Goal: Information Seeking & Learning: Learn about a topic

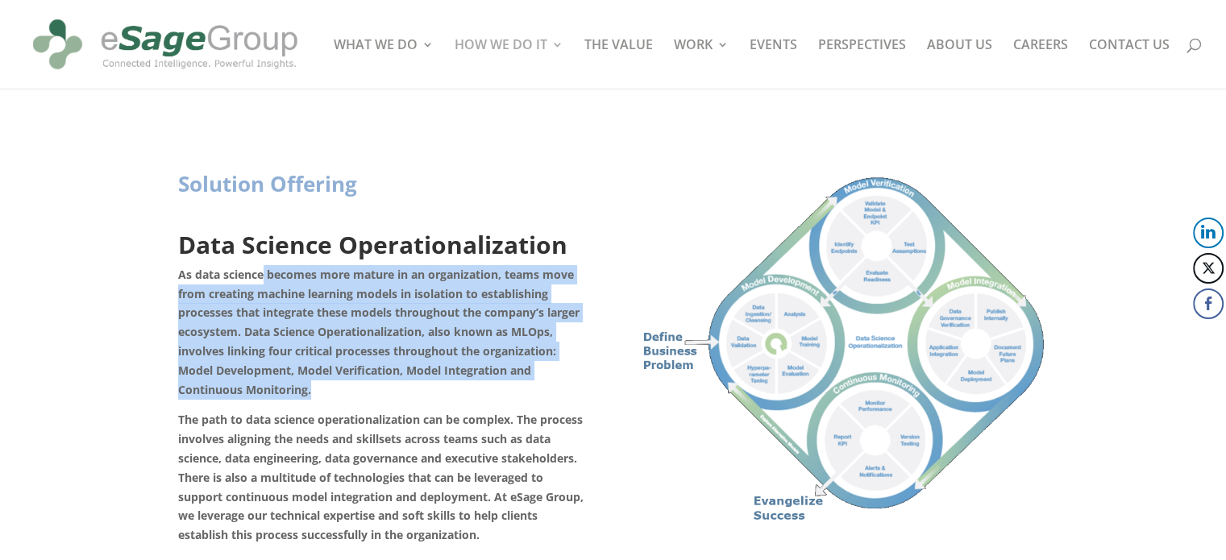
drag, startPoint x: 264, startPoint y: 280, endPoint x: 329, endPoint y: 402, distance: 138.4
click at [329, 402] on p "As data science becomes more mature in an organization, teams move from creatin…" at bounding box center [383, 338] width 411 height 146
drag, startPoint x: 329, startPoint y: 402, endPoint x: 172, endPoint y: 268, distance: 206.4
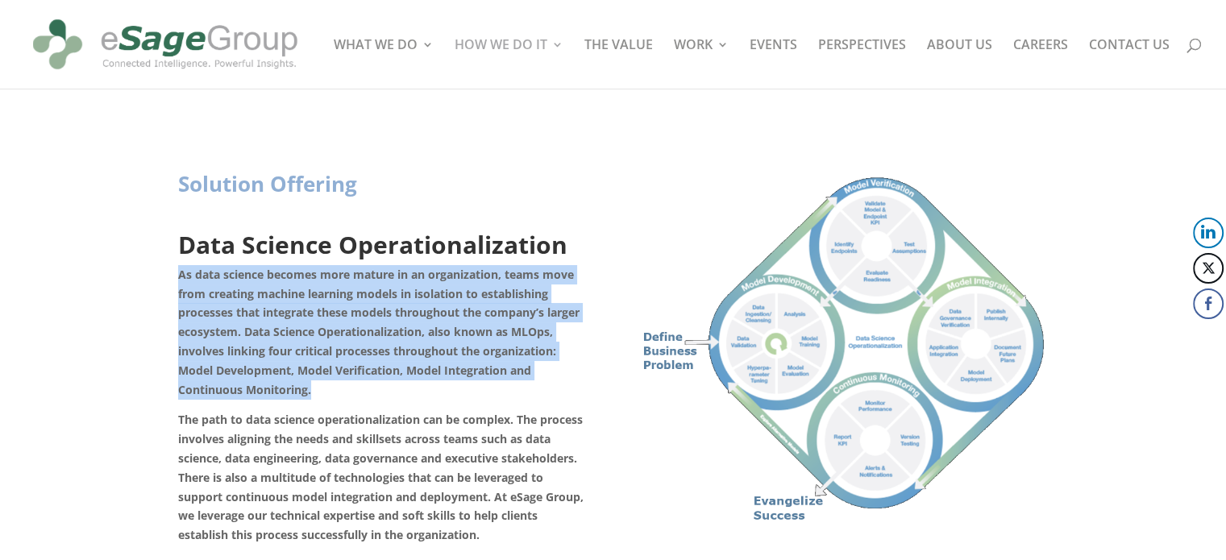
drag, startPoint x: 172, startPoint y: 268, endPoint x: 301, endPoint y: 386, distance: 175.1
click at [301, 386] on strong "As data science becomes more mature in an organization, teams move from creatin…" at bounding box center [378, 332] width 401 height 131
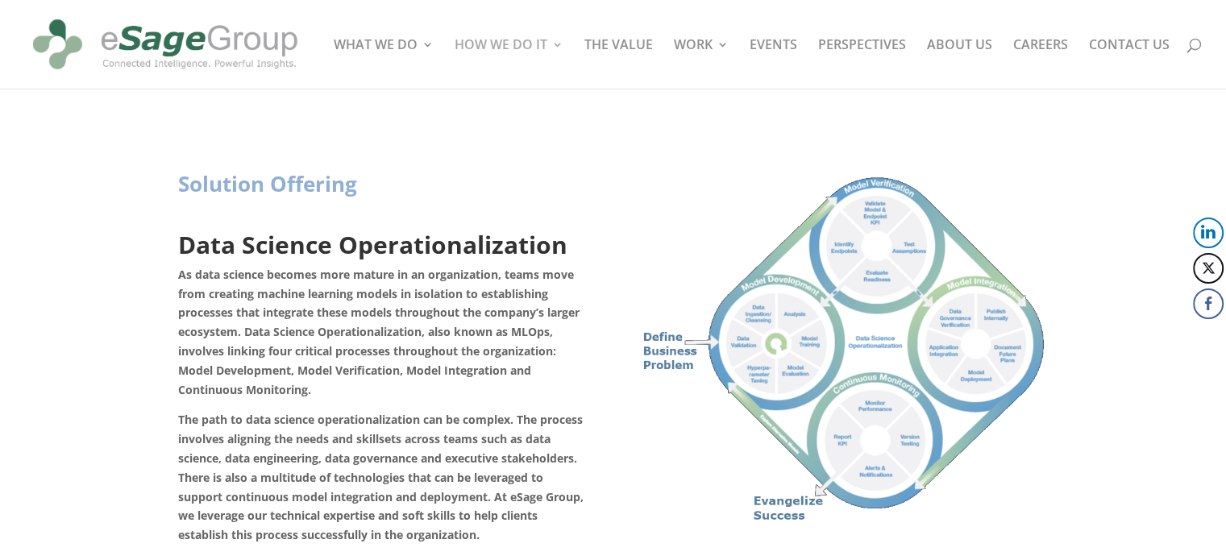
click at [301, 386] on strong "As data science becomes more mature in an organization, teams move from creatin…" at bounding box center [378, 332] width 401 height 131
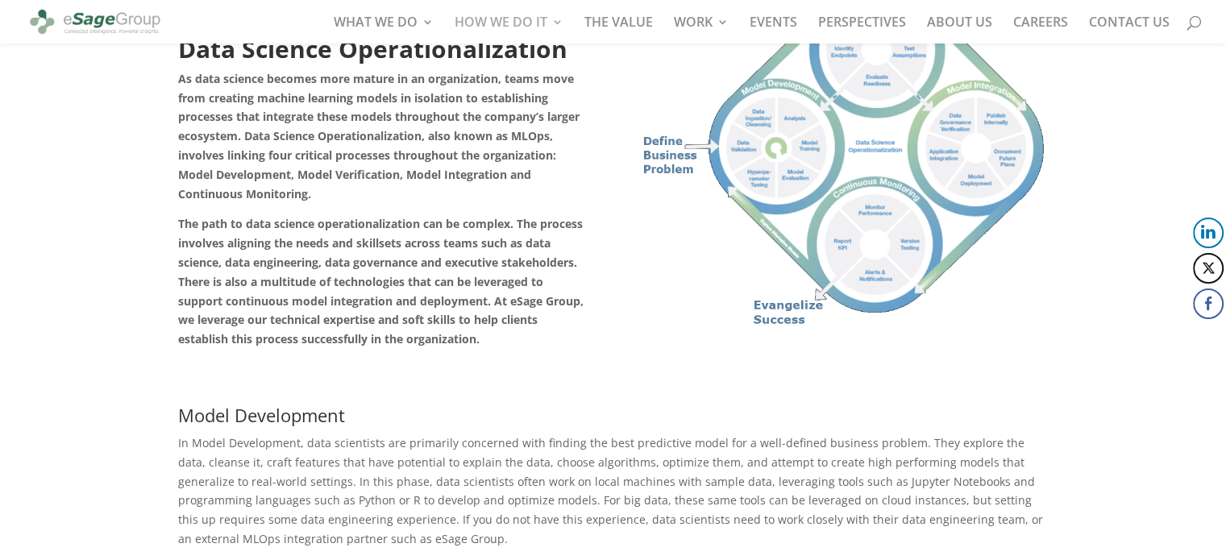
scroll to position [155, 0]
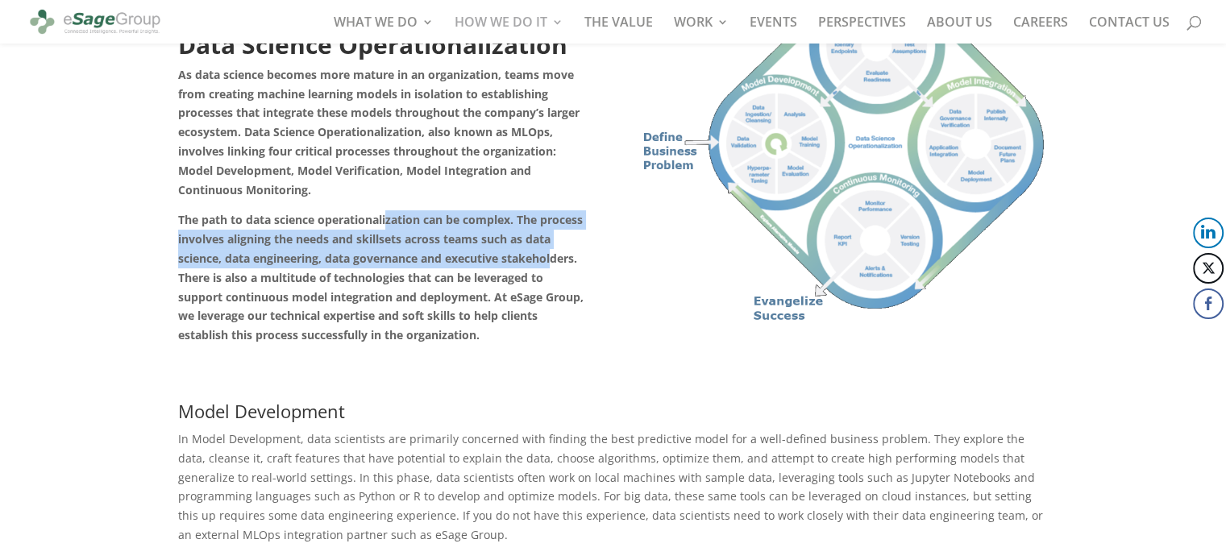
drag, startPoint x: 388, startPoint y: 218, endPoint x: 562, endPoint y: 257, distance: 177.5
click at [562, 257] on strong "The path to data science operationalization can be complex. The process involve…" at bounding box center [380, 277] width 405 height 131
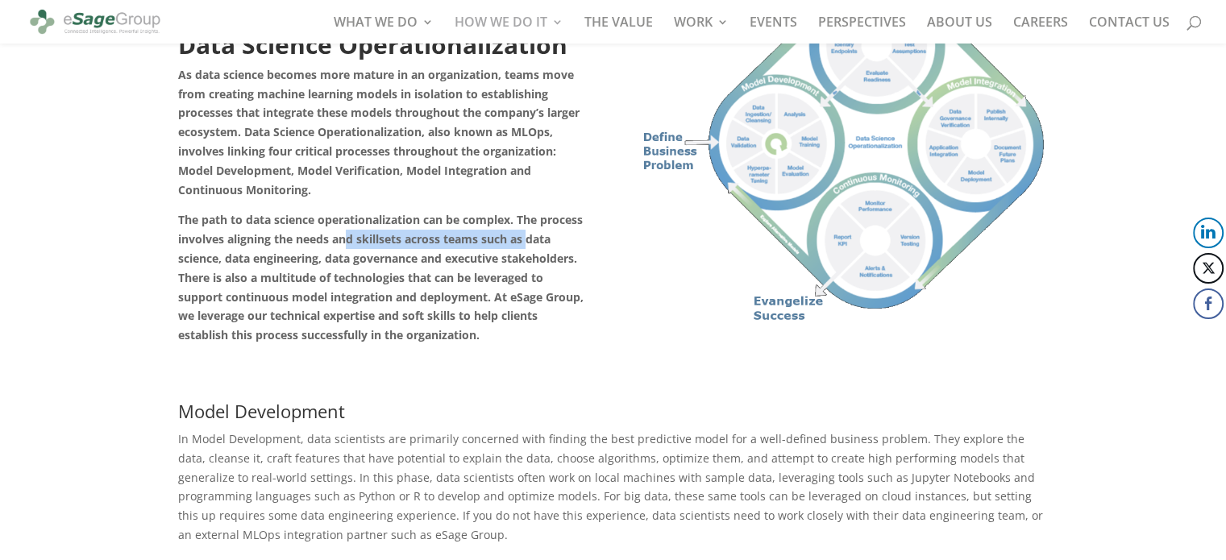
drag, startPoint x: 347, startPoint y: 239, endPoint x: 529, endPoint y: 244, distance: 182.2
click at [529, 244] on strong "The path to data science operationalization can be complex. The process involve…" at bounding box center [380, 277] width 405 height 131
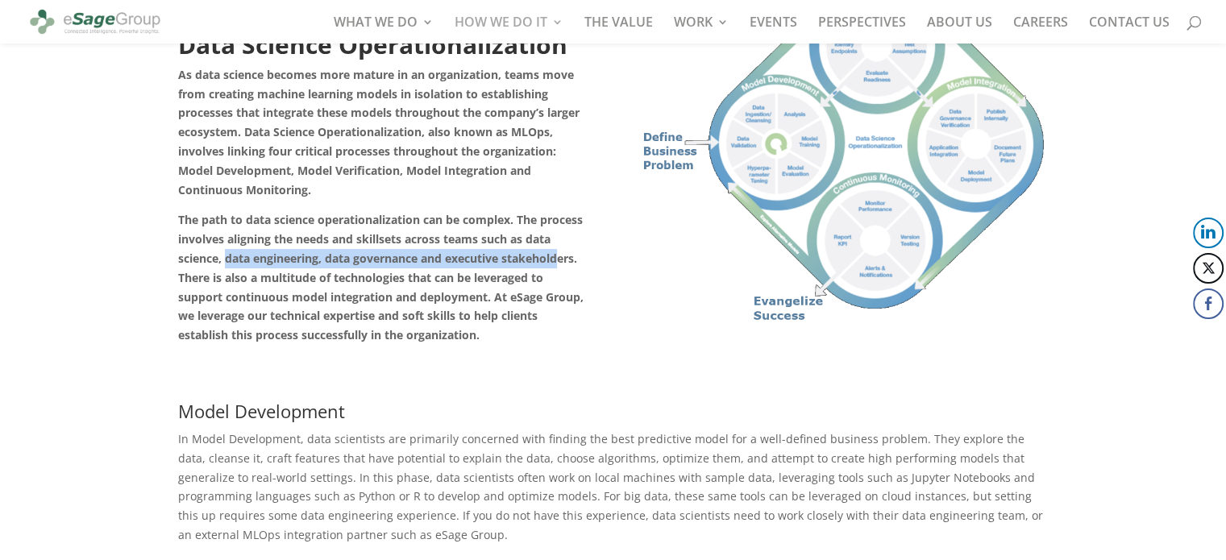
drag, startPoint x: 226, startPoint y: 259, endPoint x: 569, endPoint y: 257, distance: 343.3
click at [569, 257] on strong "The path to data science operationalization can be complex. The process involve…" at bounding box center [380, 277] width 405 height 131
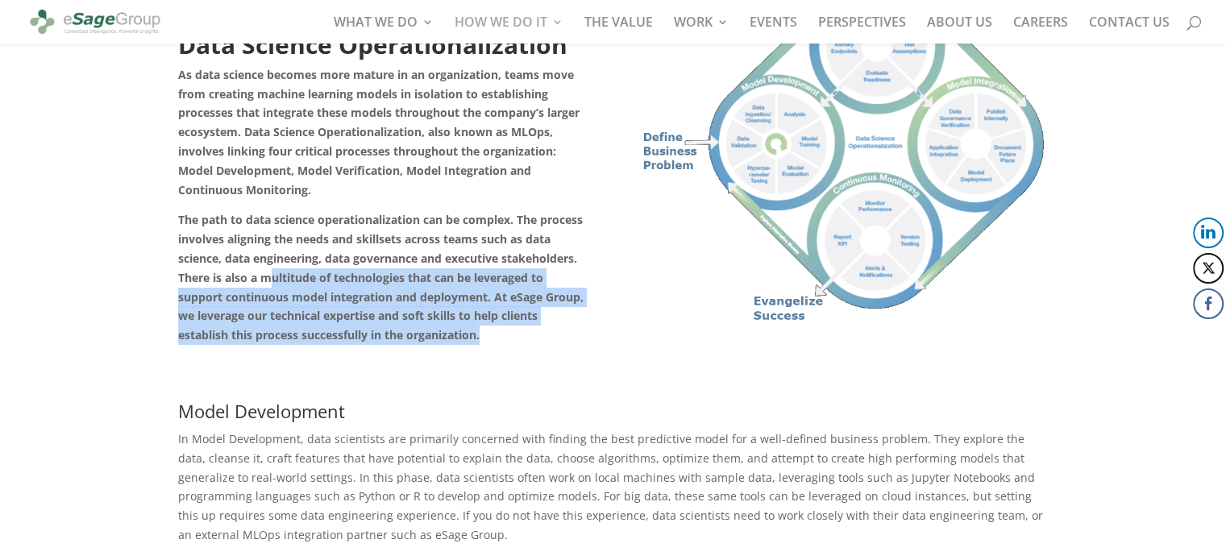
drag, startPoint x: 274, startPoint y: 276, endPoint x: 527, endPoint y: 336, distance: 260.0
click at [527, 336] on p "The path to data science operationalization can be complex. The process involve…" at bounding box center [383, 283] width 411 height 146
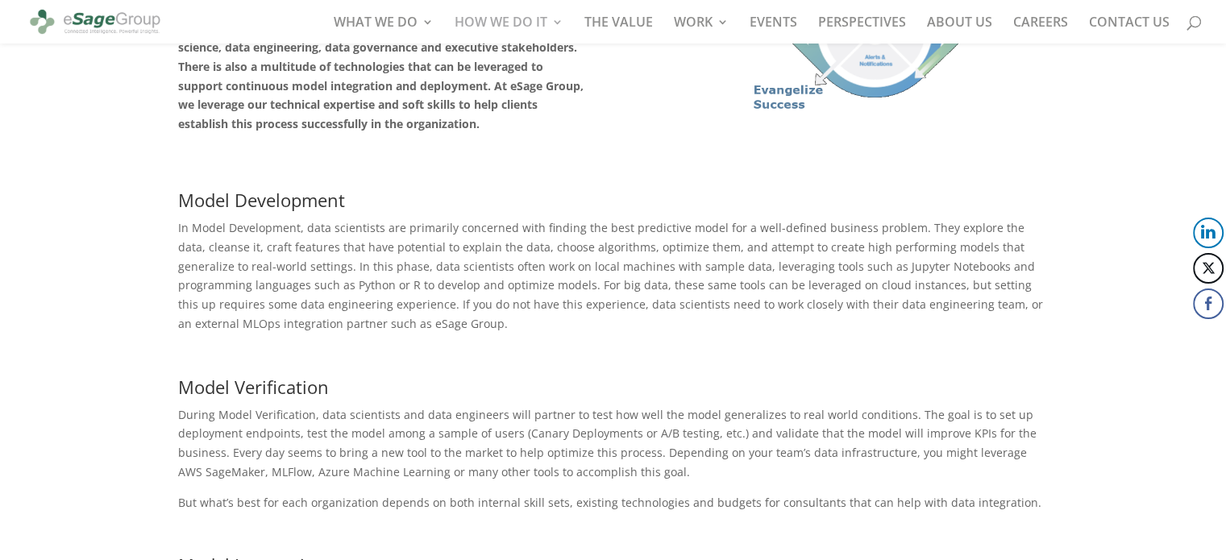
scroll to position [374, 0]
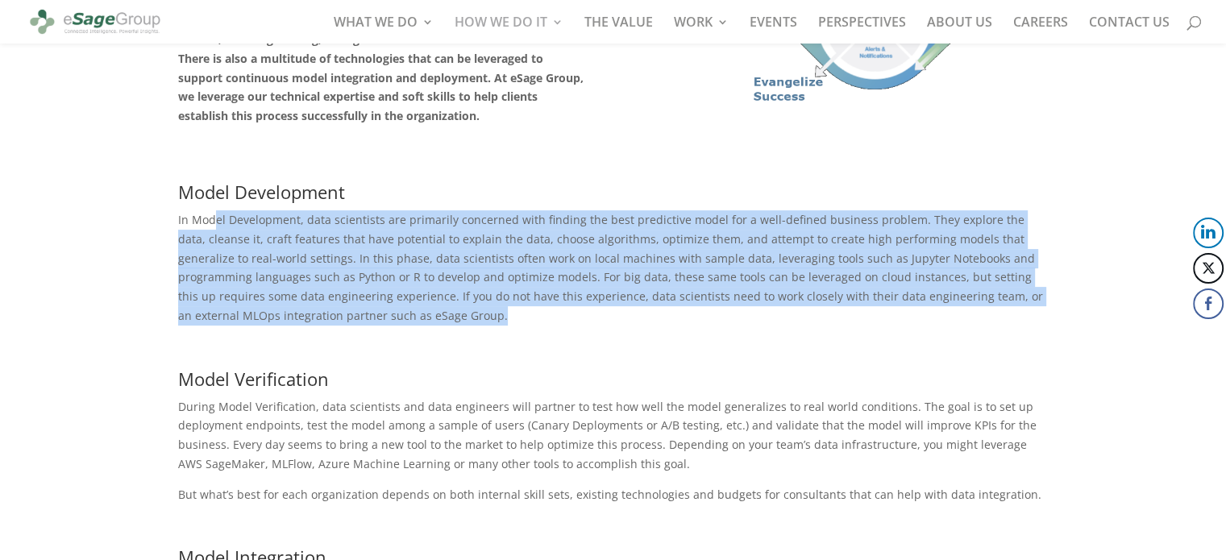
drag, startPoint x: 425, startPoint y: 309, endPoint x: 216, endPoint y: 210, distance: 231.8
click at [216, 210] on p "In Model Development, data scientists are primarily concerned with finding the …" at bounding box center [613, 273] width 870 height 127
click at [284, 291] on p "In Model Development, data scientists are primarily concerned with finding the …" at bounding box center [613, 273] width 870 height 127
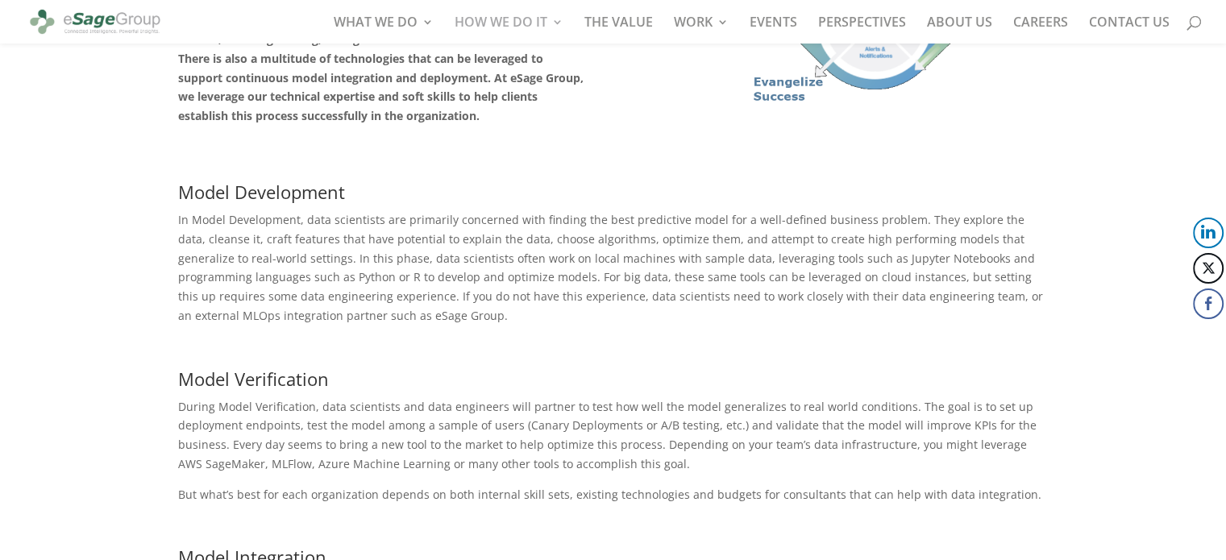
click at [419, 319] on p "In Model Development, data scientists are primarily concerned with finding the …" at bounding box center [613, 273] width 870 height 127
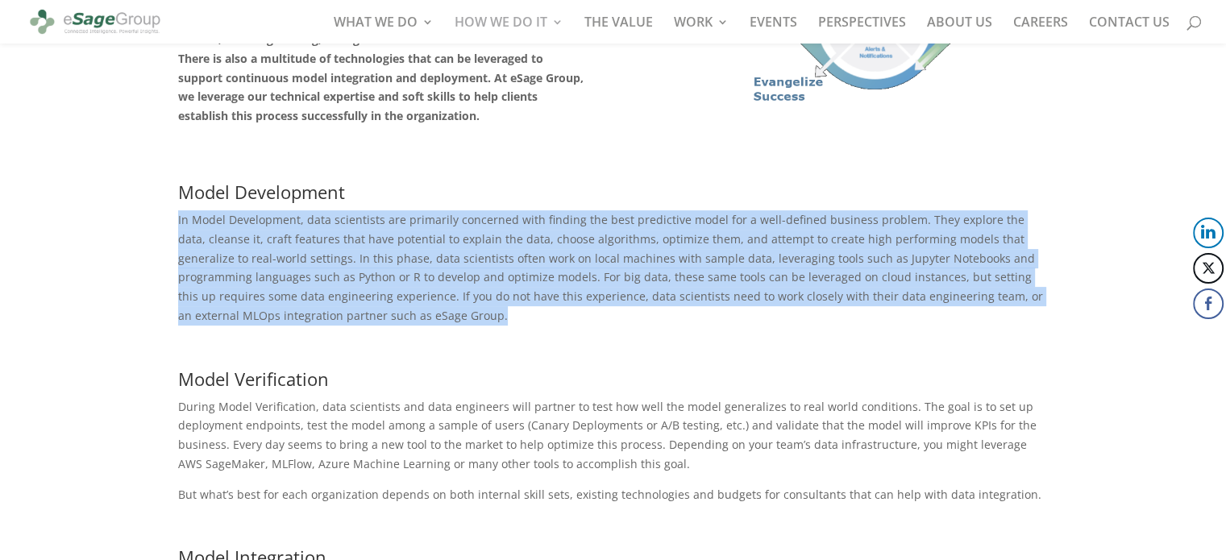
drag, startPoint x: 437, startPoint y: 318, endPoint x: 168, endPoint y: 215, distance: 287.2
click at [168, 215] on div "Solution Offering Data Science Operationalization As data science becomes more …" at bounding box center [613, 336] width 1226 height 1334
click at [416, 329] on p "In Model Development, data scientists are primarily concerned with finding the …" at bounding box center [613, 273] width 870 height 127
drag, startPoint x: 413, startPoint y: 322, endPoint x: 181, endPoint y: 213, distance: 257.0
click at [181, 213] on p "In Model Development, data scientists are primarily concerned with finding the …" at bounding box center [613, 273] width 870 height 127
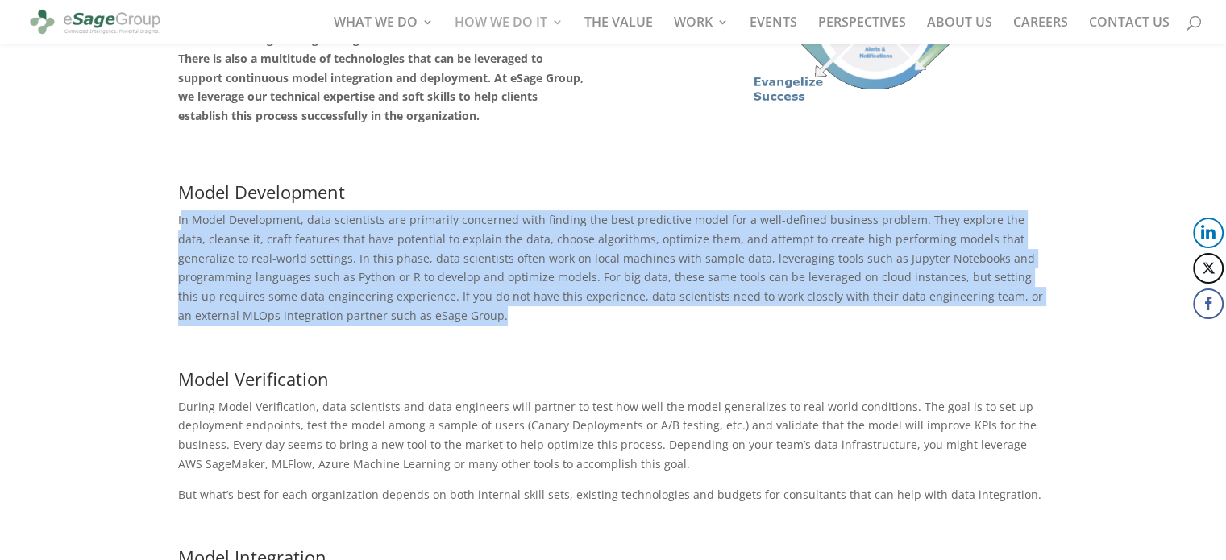
click at [181, 213] on p "In Model Development, data scientists are primarily concerned with finding the …" at bounding box center [613, 273] width 870 height 127
drag, startPoint x: 181, startPoint y: 213, endPoint x: 414, endPoint y: 326, distance: 259.5
click at [414, 326] on p "In Model Development, data scientists are primarily concerned with finding the …" at bounding box center [613, 273] width 870 height 127
drag, startPoint x: 414, startPoint y: 326, endPoint x: 168, endPoint y: 217, distance: 269.5
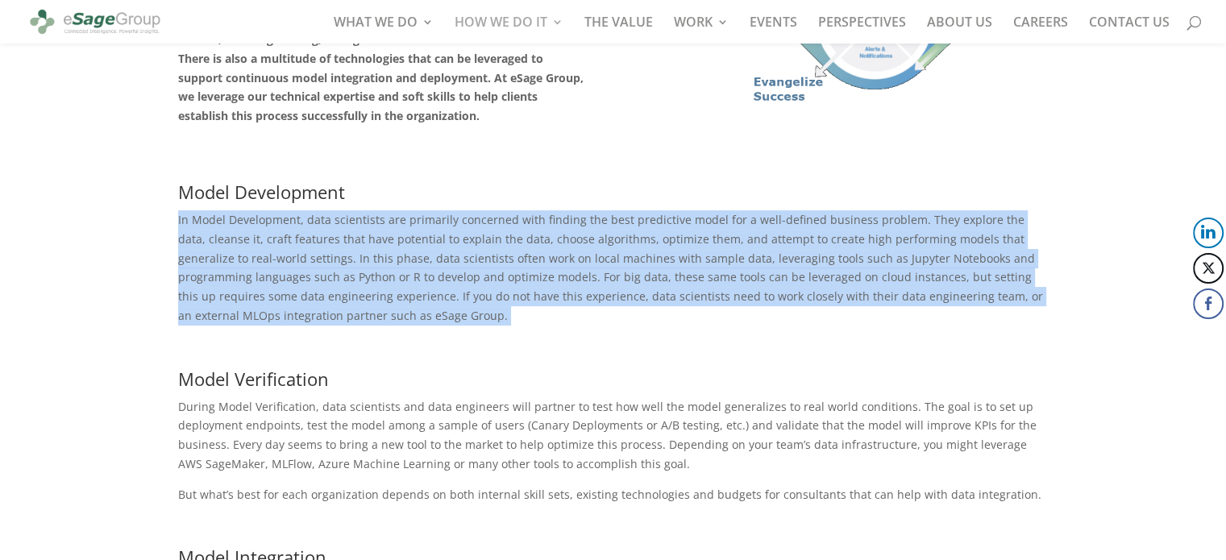
click at [168, 217] on div "Solution Offering Data Science Operationalization As data science becomes more …" at bounding box center [613, 336] width 1226 height 1334
drag, startPoint x: 164, startPoint y: 208, endPoint x: 417, endPoint y: 326, distance: 278.3
click at [417, 326] on div "Solution Offering Data Science Operationalization As data science becomes more …" at bounding box center [613, 336] width 1226 height 1334
click at [417, 326] on p "In Model Development, data scientists are primarily concerned with finding the …" at bounding box center [613, 273] width 870 height 127
drag, startPoint x: 417, startPoint y: 326, endPoint x: 168, endPoint y: 216, distance: 272.1
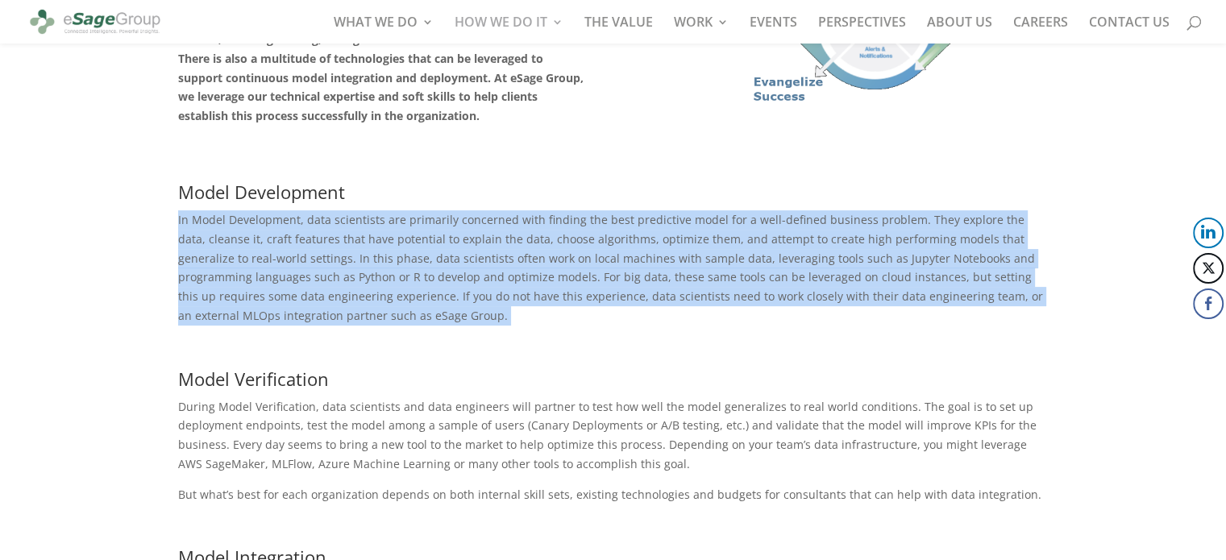
click at [168, 216] on div "Solution Offering Data Science Operationalization As data science becomes more …" at bounding box center [613, 336] width 1226 height 1334
drag, startPoint x: 168, startPoint y: 216, endPoint x: 402, endPoint y: 322, distance: 257.2
click at [402, 322] on div "Solution Offering Data Science Operationalization As data science becomes more …" at bounding box center [613, 336] width 1226 height 1334
click at [402, 322] on p "In Model Development, data scientists are primarily concerned with finding the …" at bounding box center [613, 273] width 870 height 127
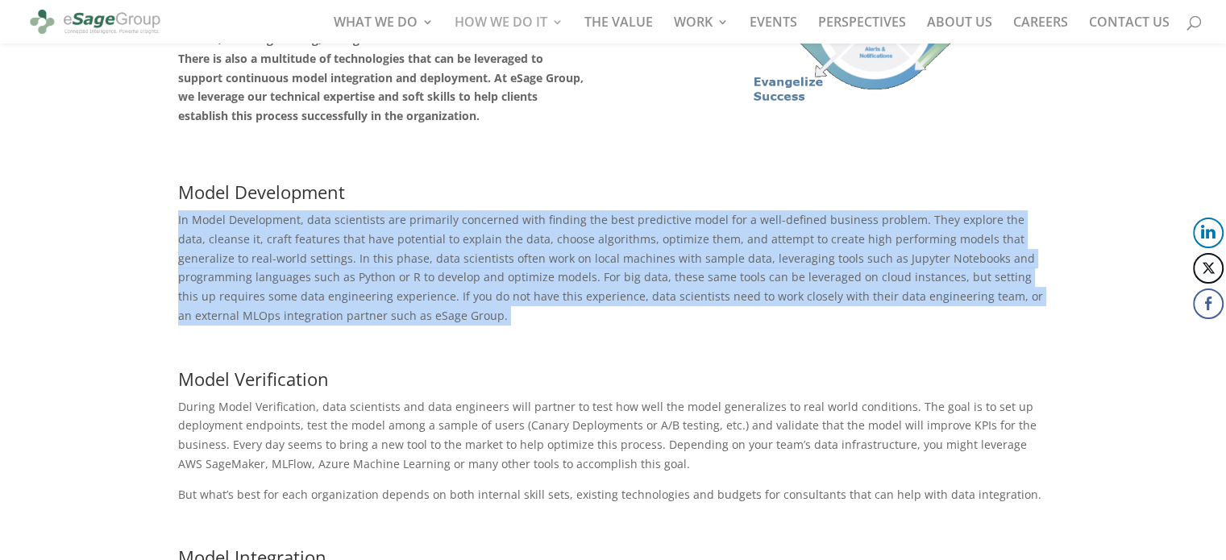
drag, startPoint x: 402, startPoint y: 322, endPoint x: 176, endPoint y: 222, distance: 246.4
click at [176, 222] on div "Solution Offering Data Science Operationalization As data science becomes more …" at bounding box center [613, 336] width 1226 height 1334
drag, startPoint x: 176, startPoint y: 222, endPoint x: 420, endPoint y: 328, distance: 265.3
click at [420, 328] on div "Solution Offering Data Science Operationalization As data science becomes more …" at bounding box center [613, 336] width 1226 height 1334
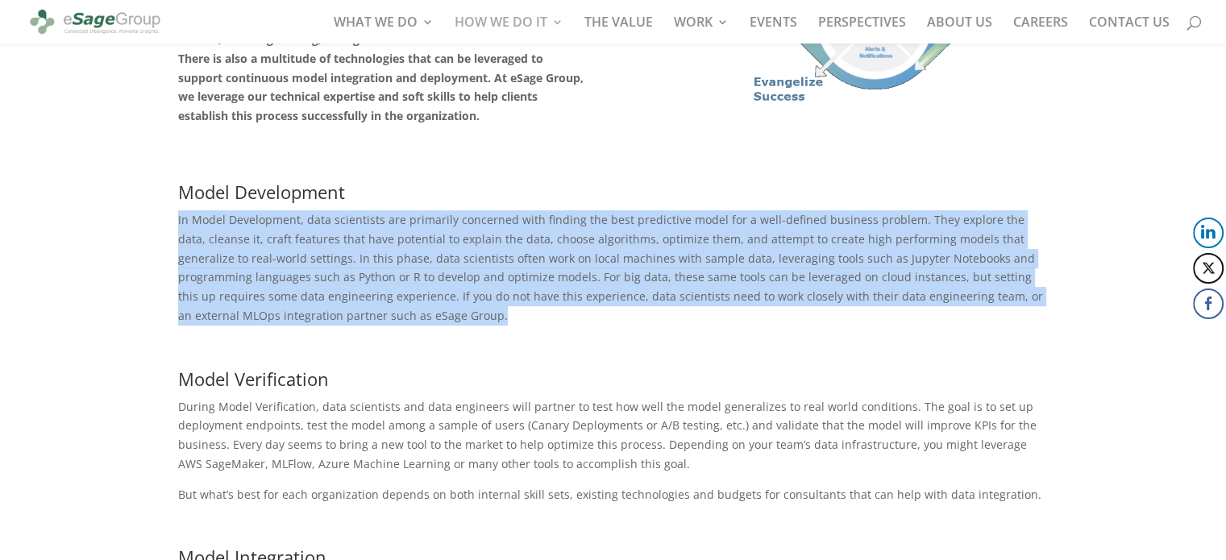
click at [420, 328] on p "In Model Development, data scientists are primarily concerned with finding the …" at bounding box center [613, 273] width 870 height 127
drag, startPoint x: 420, startPoint y: 328, endPoint x: 168, endPoint y: 210, distance: 277.9
click at [168, 210] on div "Solution Offering Data Science Operationalization As data science becomes more …" at bounding box center [613, 336] width 1226 height 1334
drag, startPoint x: 168, startPoint y: 210, endPoint x: 402, endPoint y: 323, distance: 259.9
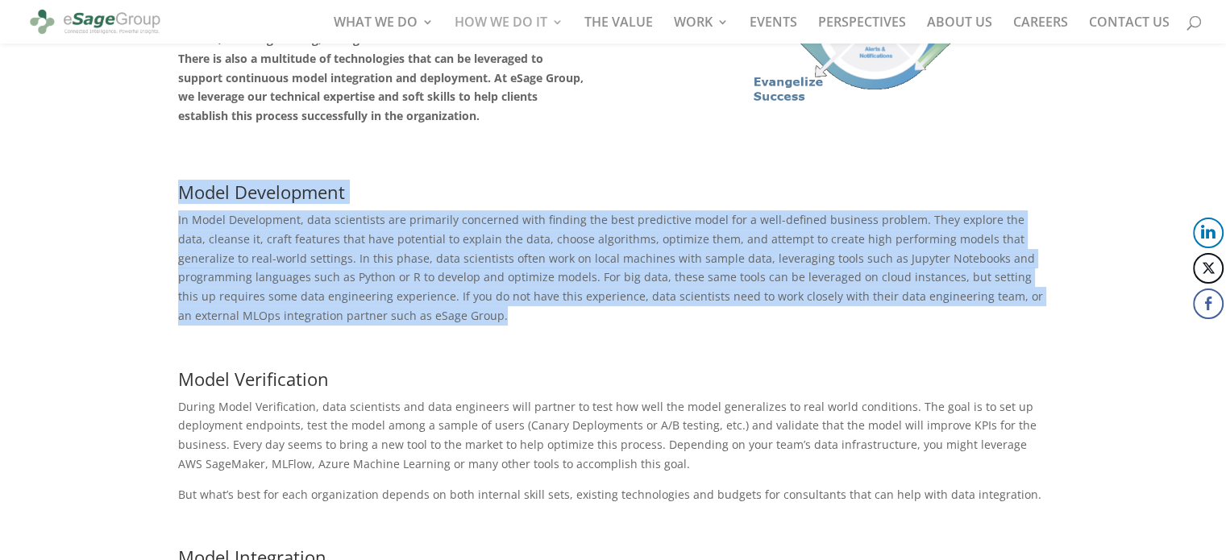
click at [402, 323] on div "Solution Offering Data Science Operationalization As data science becomes more …" at bounding box center [613, 336] width 1226 height 1334
click at [402, 323] on p "In Model Development, data scientists are primarily concerned with finding the …" at bounding box center [613, 273] width 870 height 127
drag, startPoint x: 402, startPoint y: 323, endPoint x: 165, endPoint y: 225, distance: 256.5
click at [165, 225] on div "Solution Offering Data Science Operationalization As data science becomes more …" at bounding box center [613, 336] width 1226 height 1334
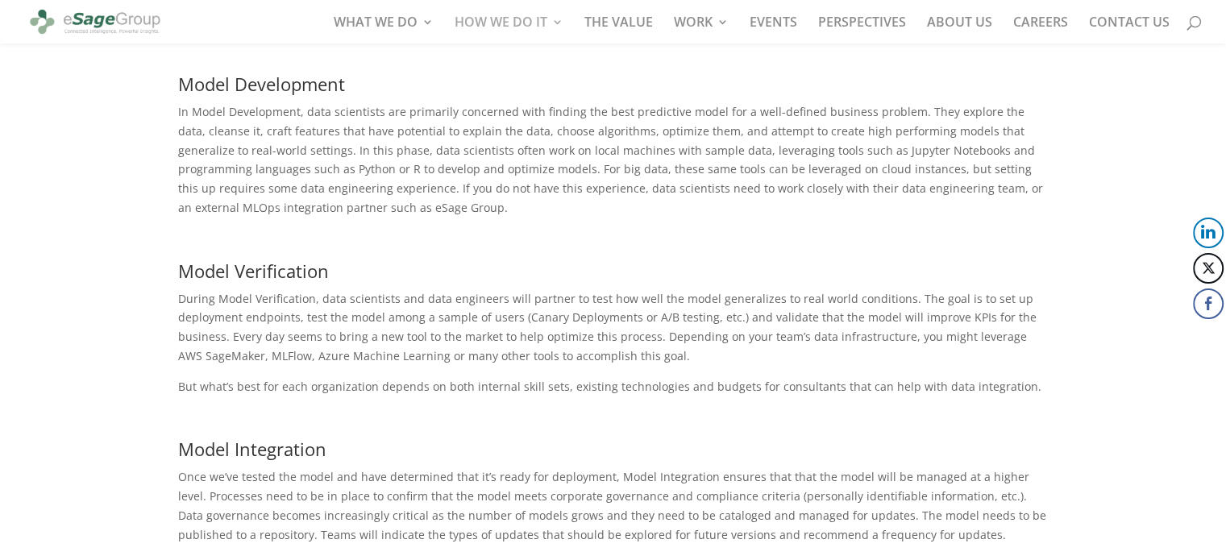
scroll to position [454, 0]
